Goal: Task Accomplishment & Management: Manage account settings

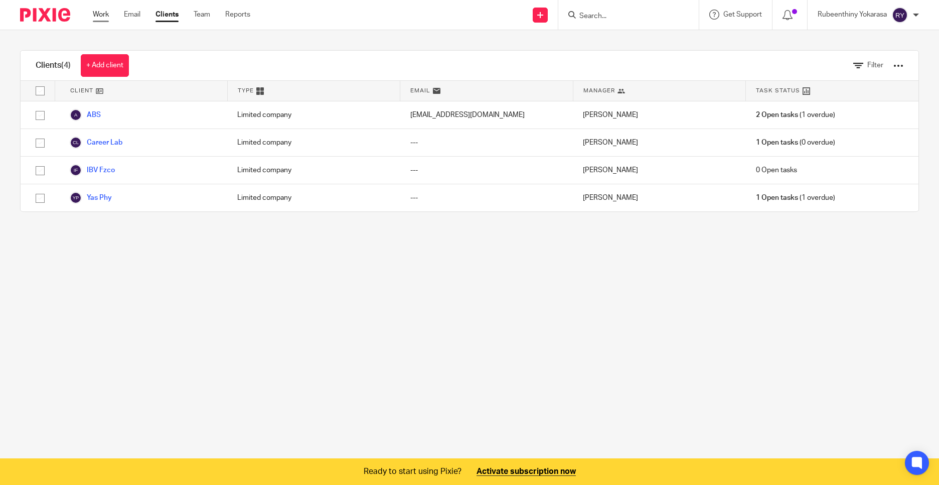
click at [103, 12] on link "Work" at bounding box center [101, 15] width 16 height 10
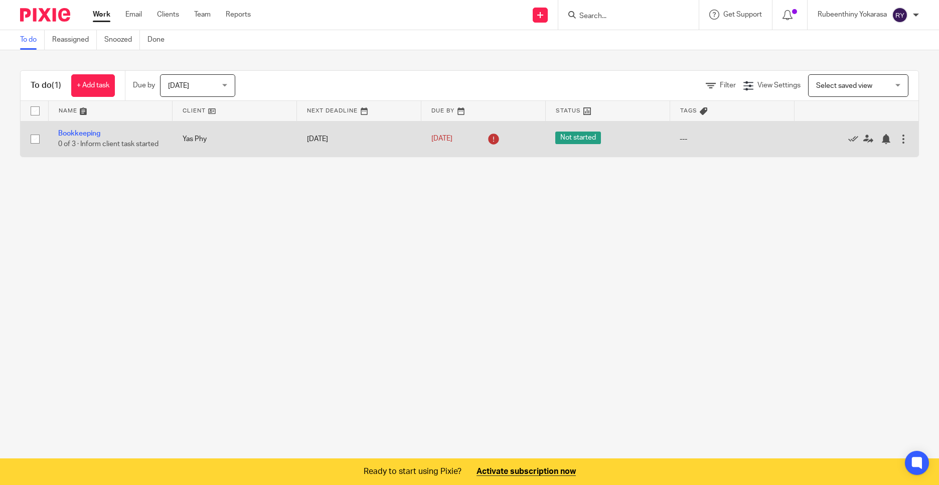
click at [36, 139] on input "checkbox" at bounding box center [35, 138] width 19 height 19
checkbox input "true"
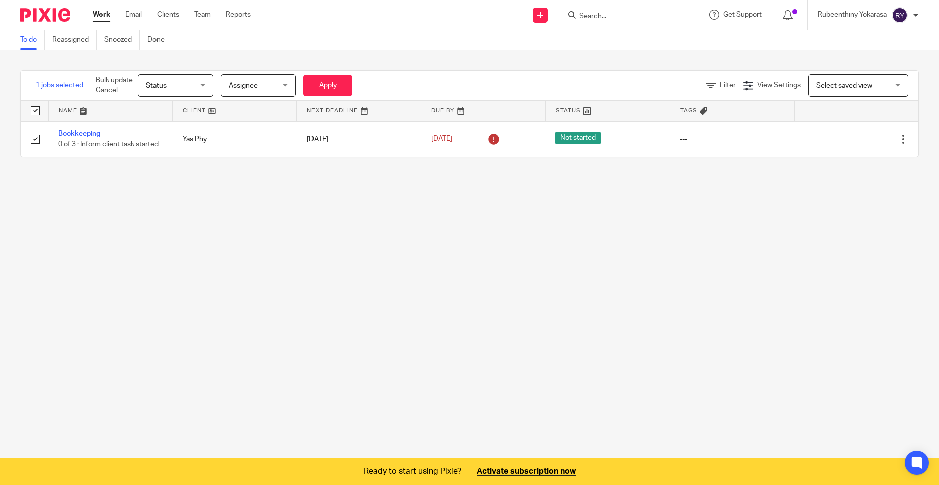
click at [180, 79] on span "Status" at bounding box center [172, 85] width 53 height 21
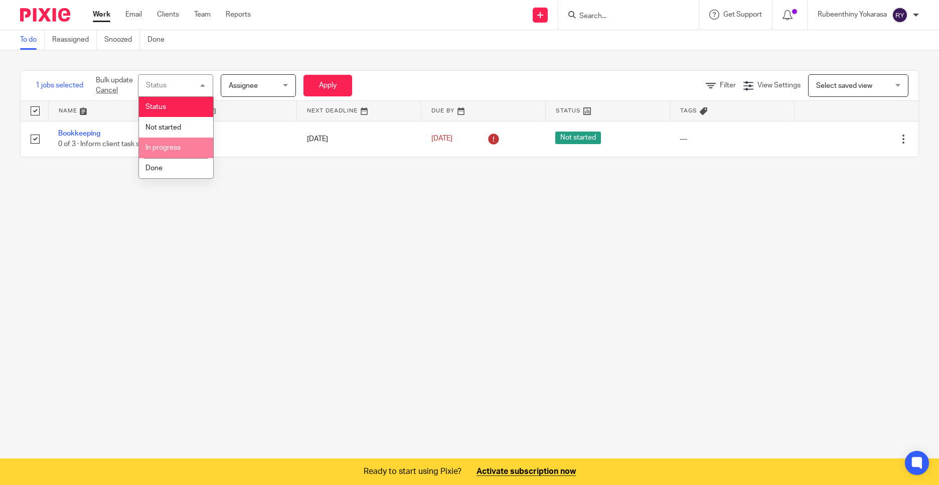
click at [182, 143] on li "In progress" at bounding box center [176, 147] width 74 height 21
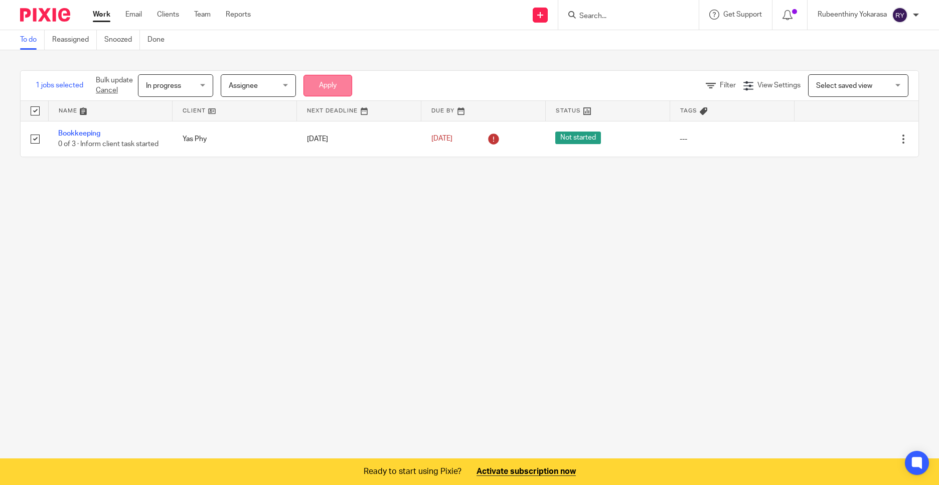
click at [323, 80] on button "Apply" at bounding box center [328, 86] width 49 height 22
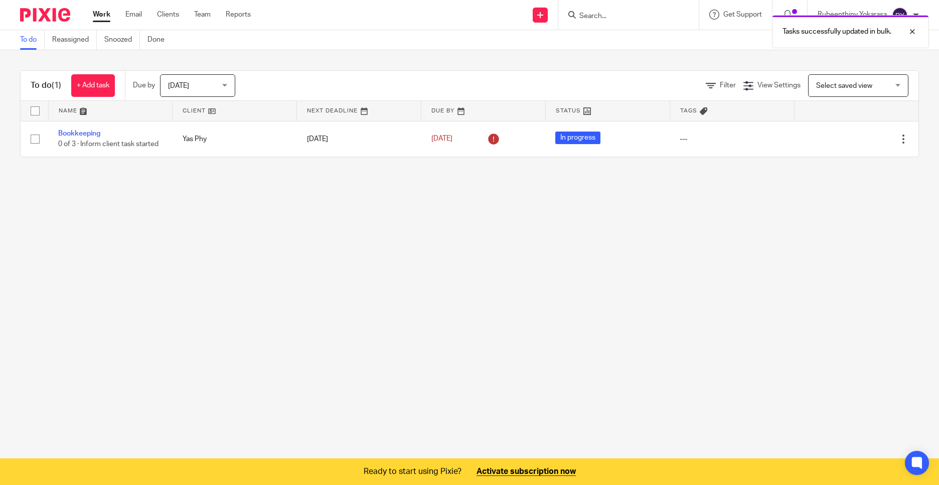
click at [218, 82] on span "Today" at bounding box center [194, 85] width 53 height 21
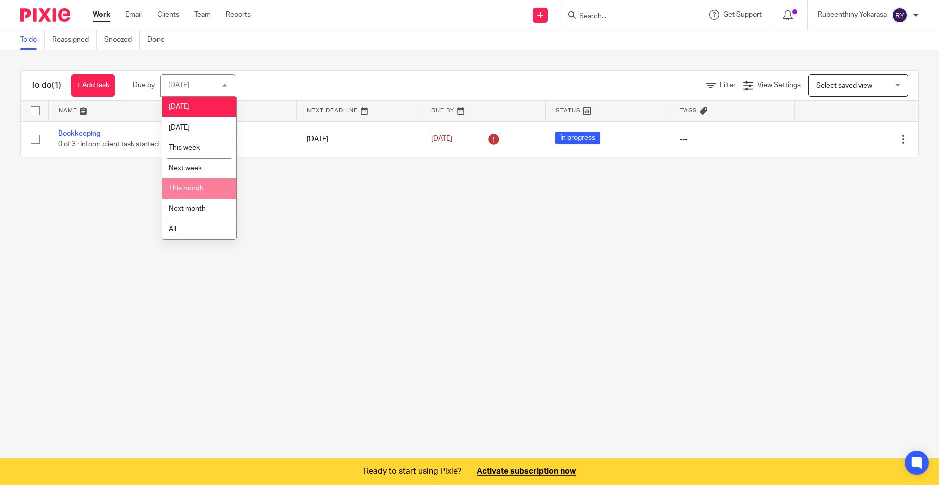
click at [214, 184] on li "This month" at bounding box center [199, 188] width 74 height 21
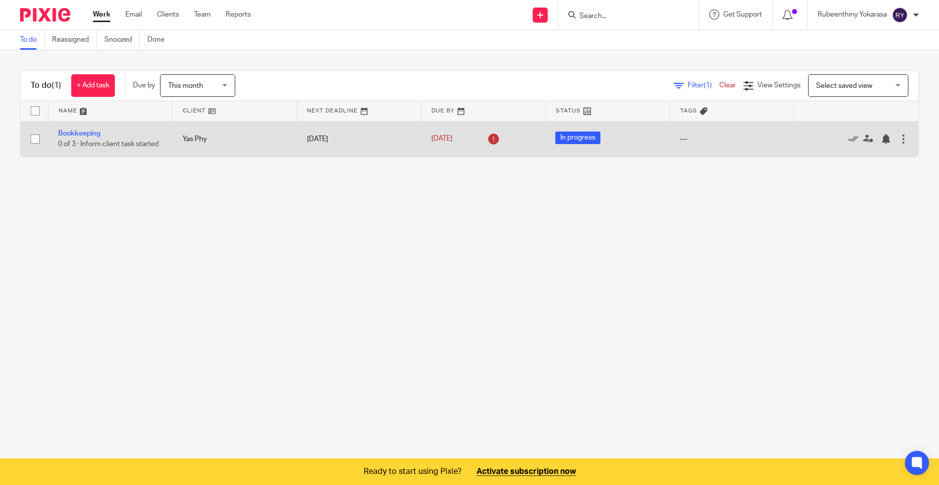
click at [487, 137] on icon at bounding box center [494, 139] width 16 height 16
click at [899, 143] on div at bounding box center [904, 139] width 10 height 10
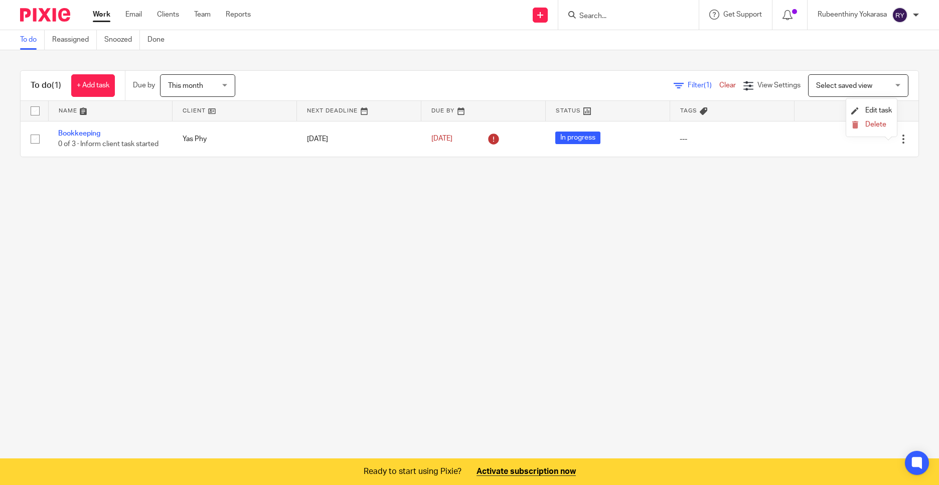
click at [868, 165] on div "To do (1) + Add task Due by This month This month Today Tomorrow This week Next…" at bounding box center [469, 113] width 939 height 127
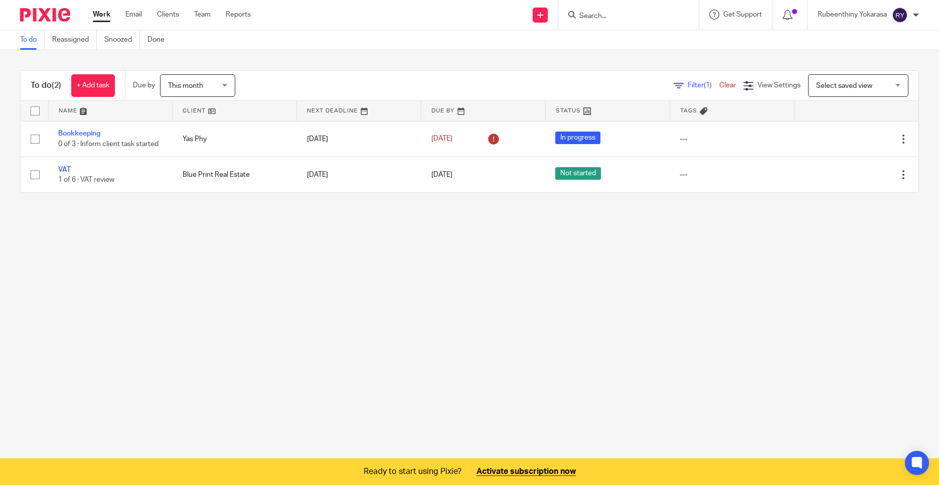
click at [223, 80] on div "This month This month" at bounding box center [197, 85] width 75 height 23
drag, startPoint x: 312, startPoint y: 292, endPoint x: 159, endPoint y: 120, distance: 229.6
click at [311, 289] on main "To do Reassigned Snoozed Done To do (2) + Add task Due by This month This month…" at bounding box center [469, 242] width 939 height 485
click at [559, 108] on link at bounding box center [608, 111] width 124 height 20
click at [590, 111] on link at bounding box center [608, 111] width 124 height 20
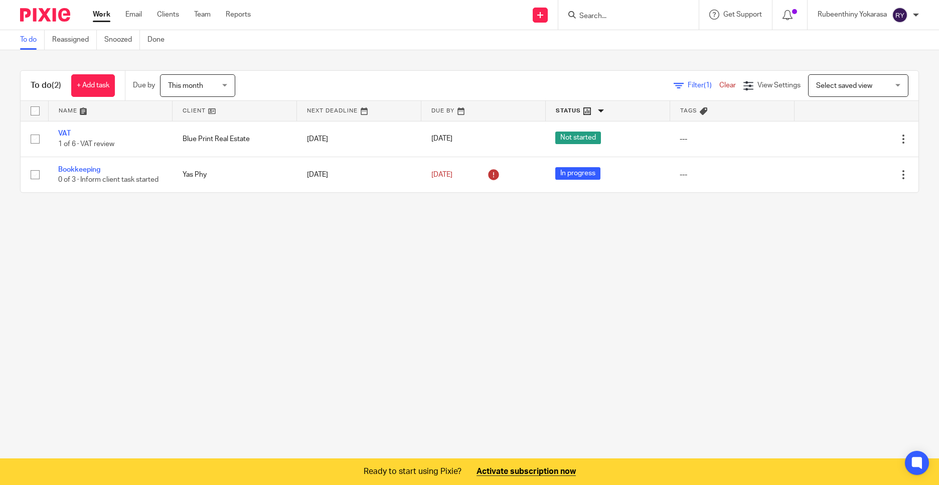
click at [324, 278] on main "To do Reassigned Snoozed Done To do (2) + Add task Due by This month This month…" at bounding box center [469, 242] width 939 height 485
click at [102, 12] on link "Work" at bounding box center [102, 15] width 18 height 10
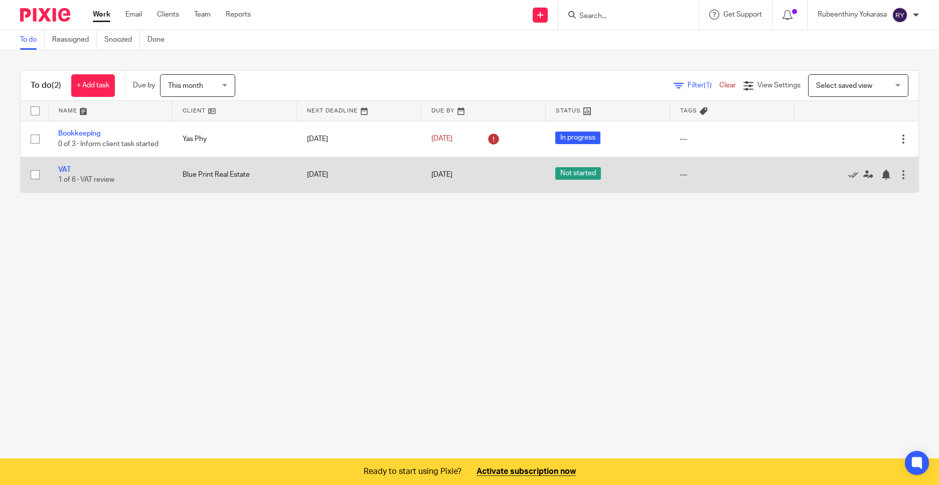
click at [31, 176] on input "checkbox" at bounding box center [35, 174] width 19 height 19
checkbox input "true"
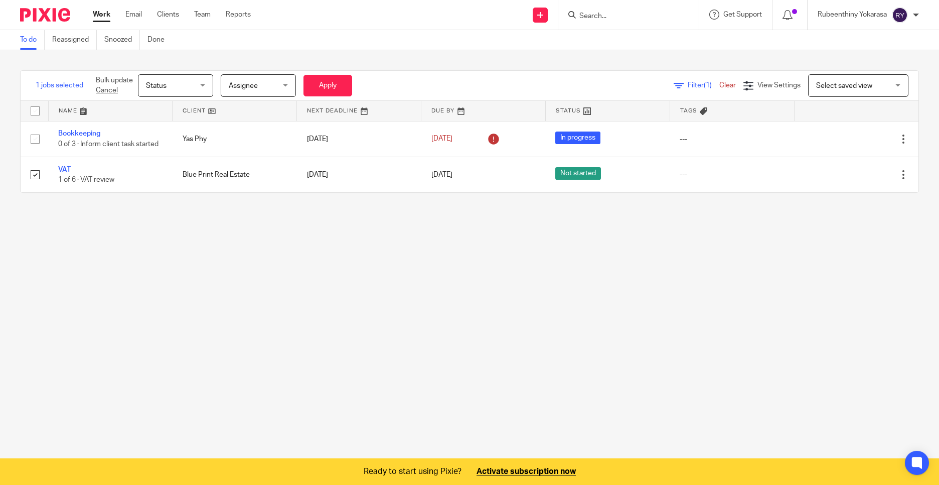
click at [197, 85] on span "Status" at bounding box center [172, 85] width 53 height 21
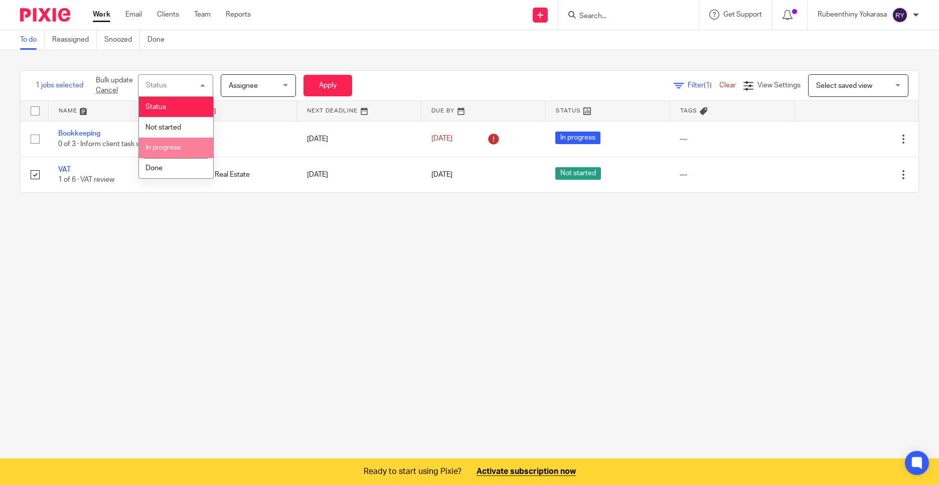
click at [168, 147] on span "In progress" at bounding box center [163, 147] width 35 height 7
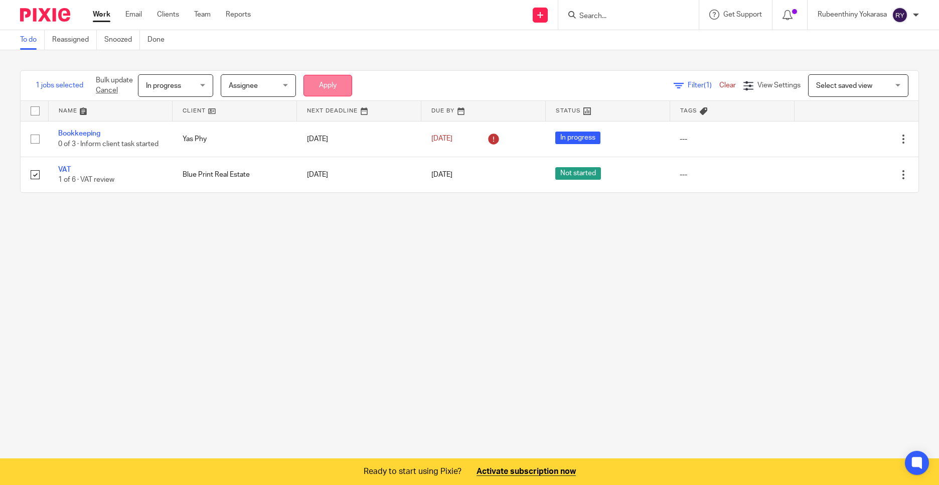
click at [334, 83] on button "Apply" at bounding box center [328, 86] width 49 height 22
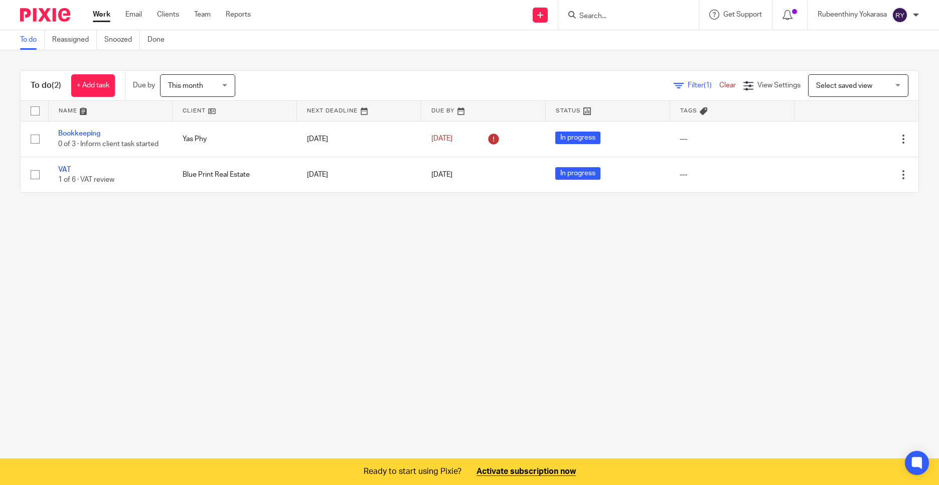
click at [344, 310] on main "To do Reassigned Snoozed Done To do (2) + Add task Due by This month This month…" at bounding box center [469, 242] width 939 height 485
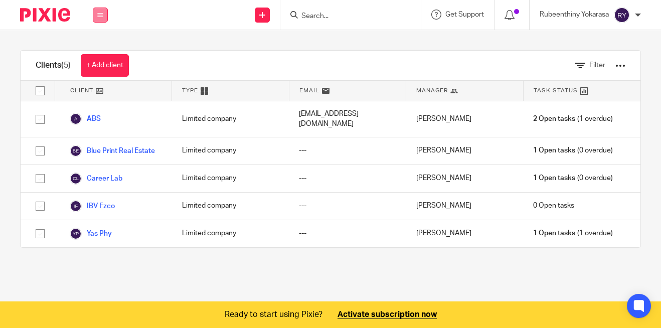
click at [97, 14] on icon at bounding box center [100, 15] width 6 height 6
click at [100, 88] on link "Team" at bounding box center [95, 90] width 17 height 7
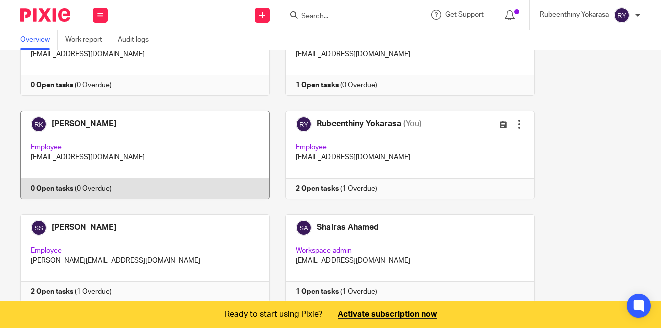
scroll to position [135, 0]
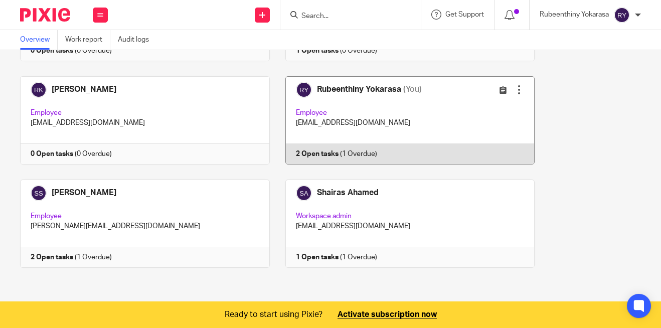
click at [371, 86] on link at bounding box center [402, 120] width 265 height 88
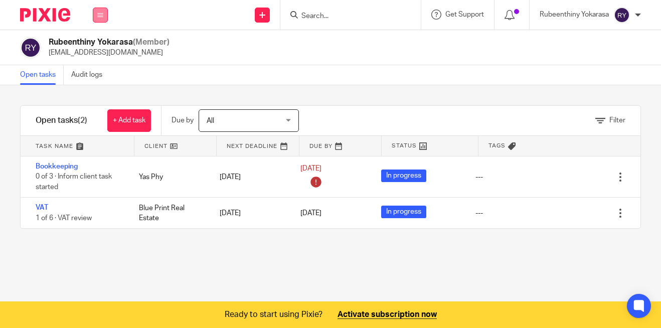
click at [100, 9] on button at bounding box center [100, 15] width 15 height 15
click at [102, 89] on link "Team" at bounding box center [96, 90] width 18 height 7
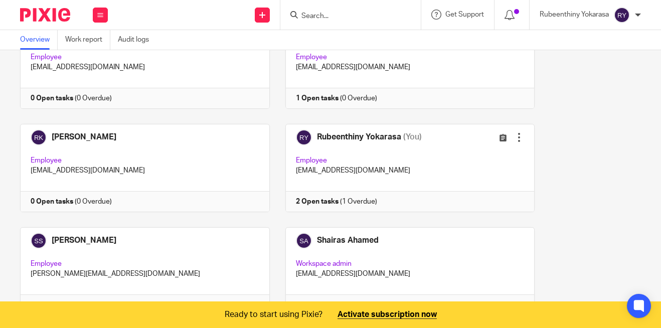
scroll to position [35, 0]
